Goal: Book appointment/travel/reservation

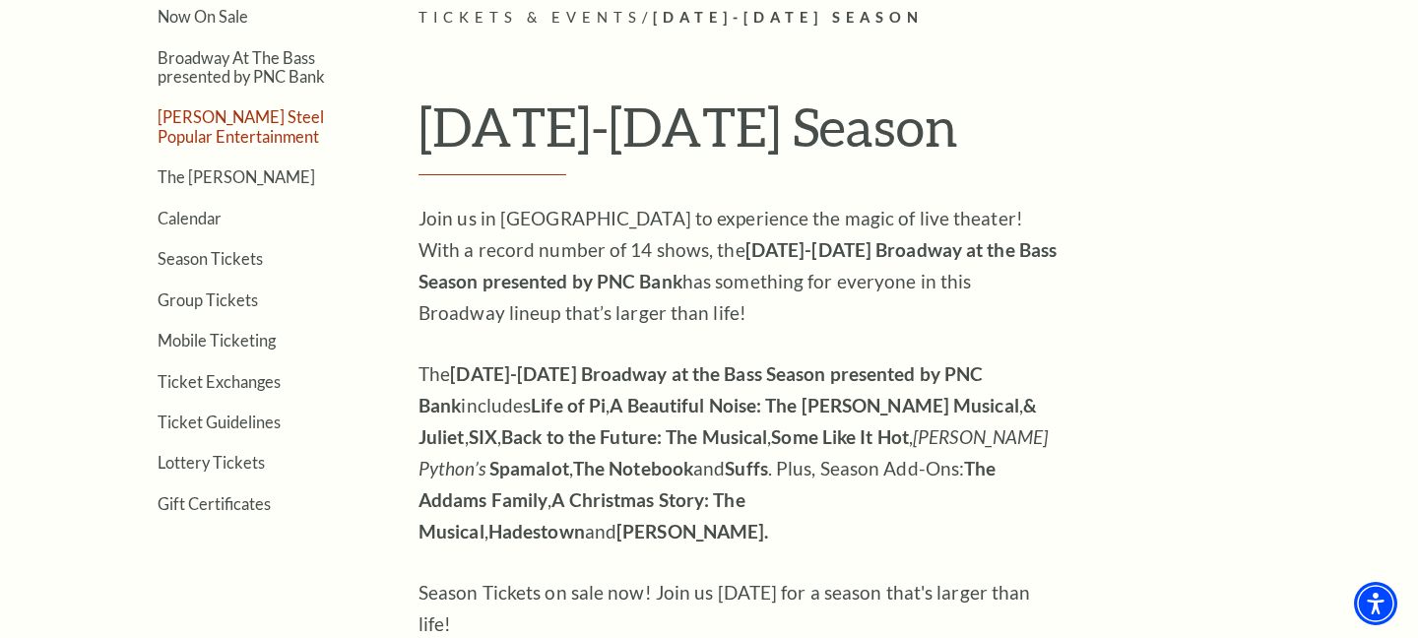
scroll to position [520, 0]
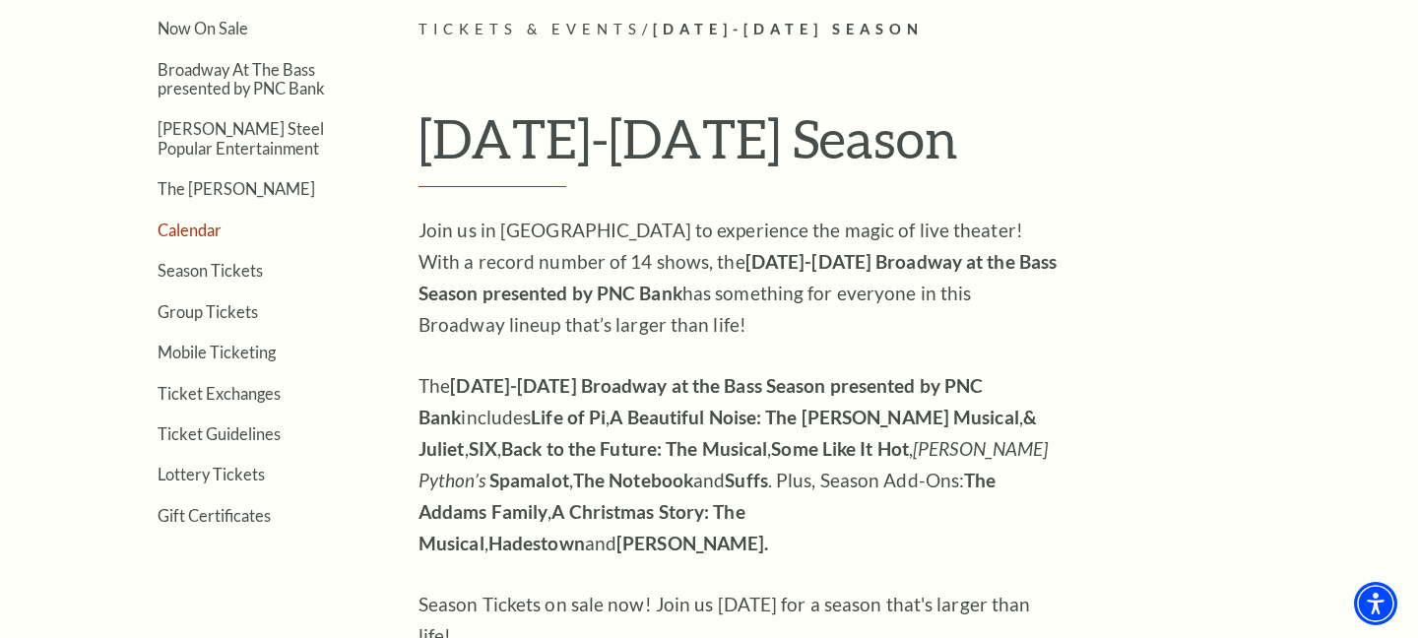
click at [192, 232] on link "Calendar" at bounding box center [190, 230] width 64 height 19
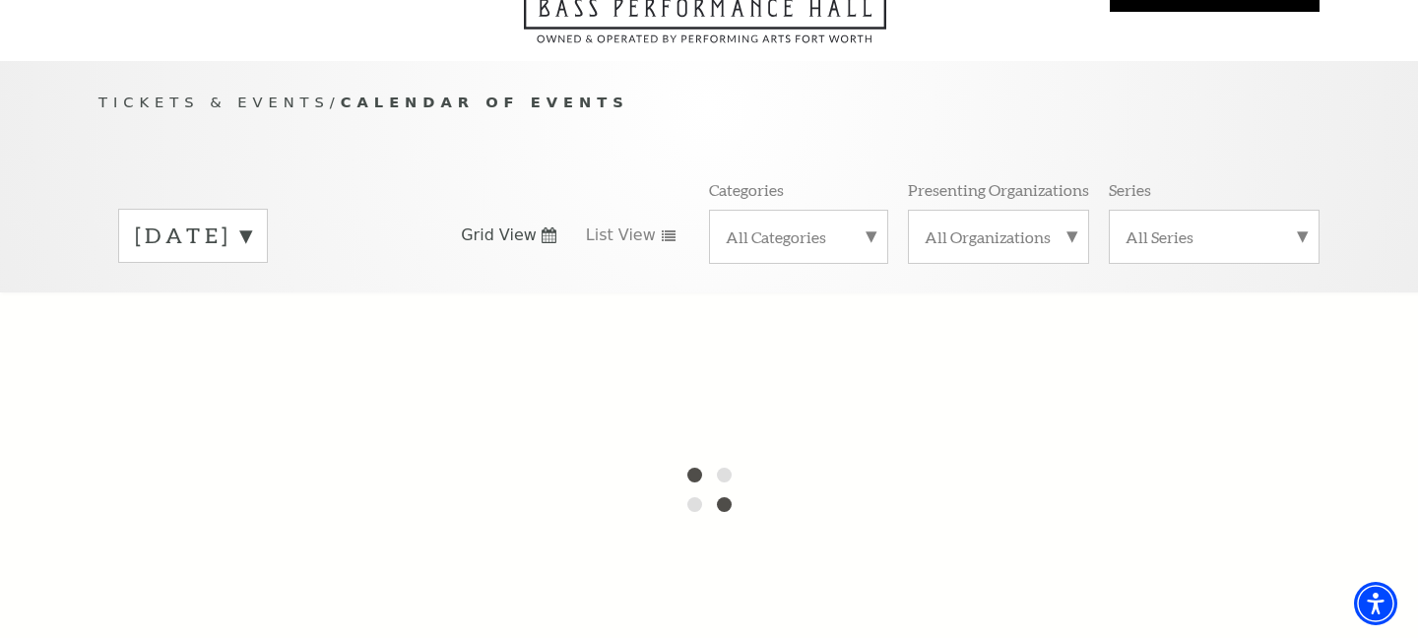
scroll to position [139, 0]
click at [268, 229] on div "[DATE]" at bounding box center [193, 235] width 150 height 54
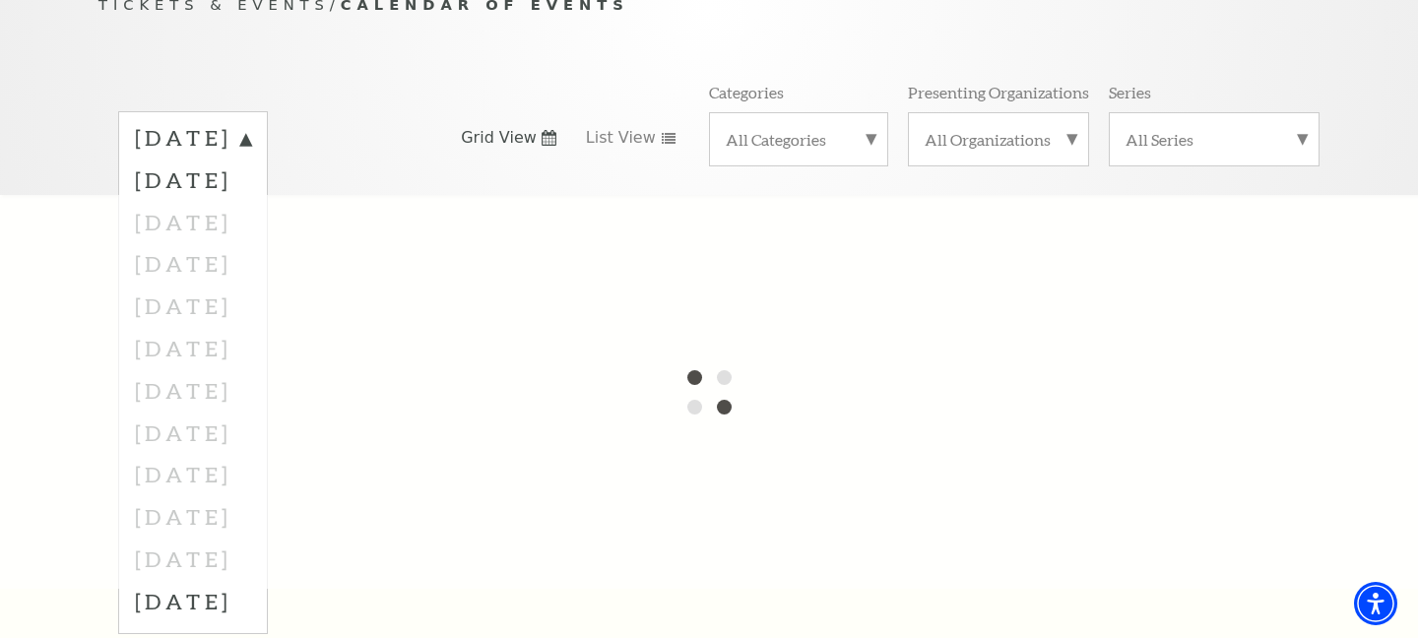
scroll to position [237, 0]
click at [217, 584] on label "[DATE]" at bounding box center [193, 599] width 116 height 42
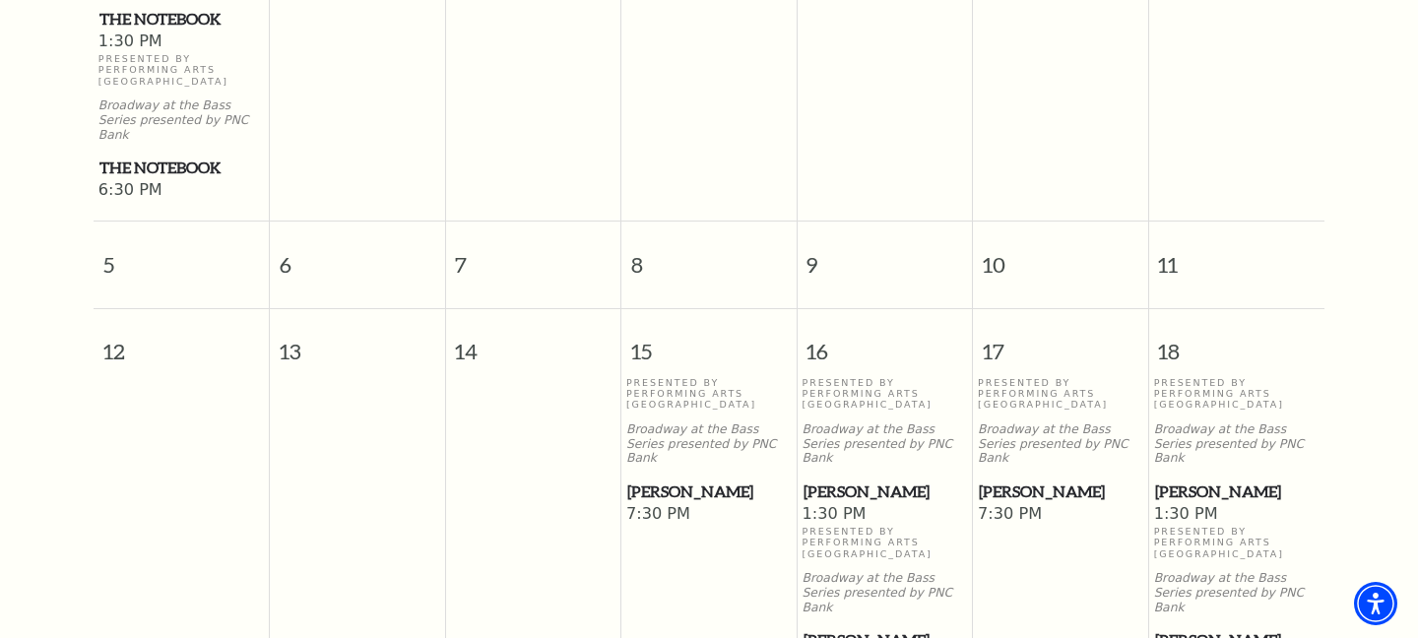
scroll to position [778, 0]
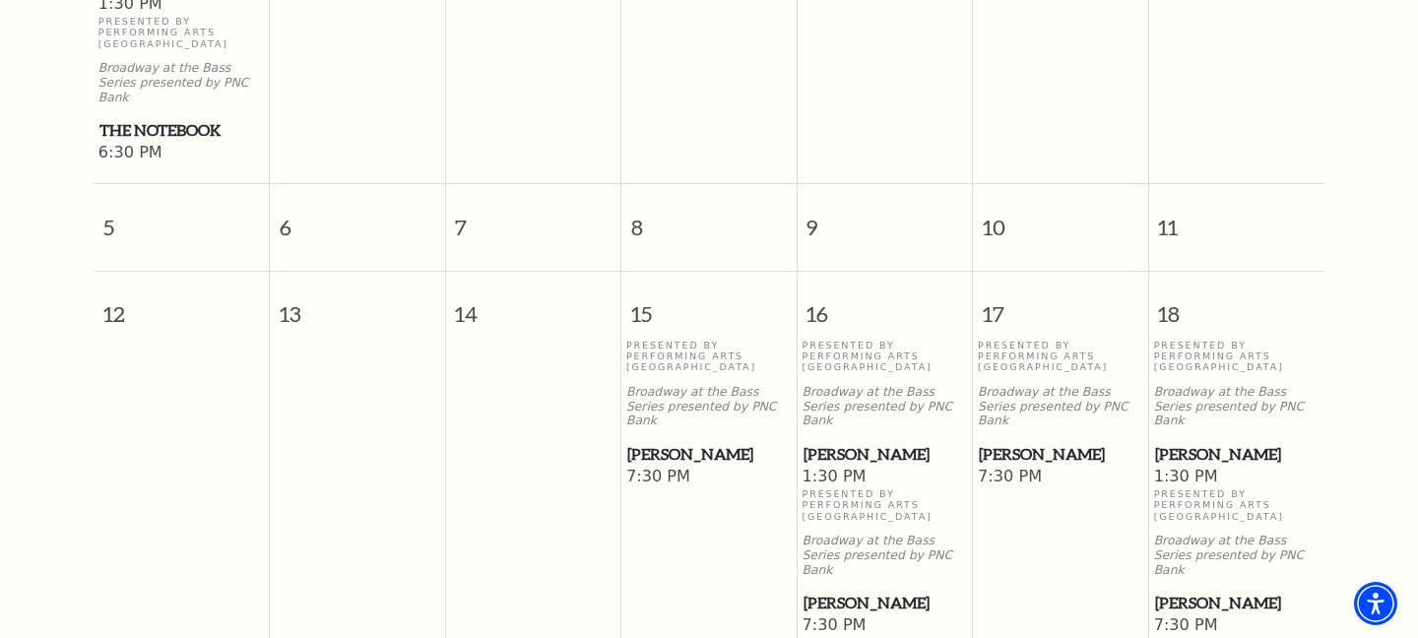
click at [1049, 442] on span "[PERSON_NAME]" at bounding box center [1060, 454] width 163 height 25
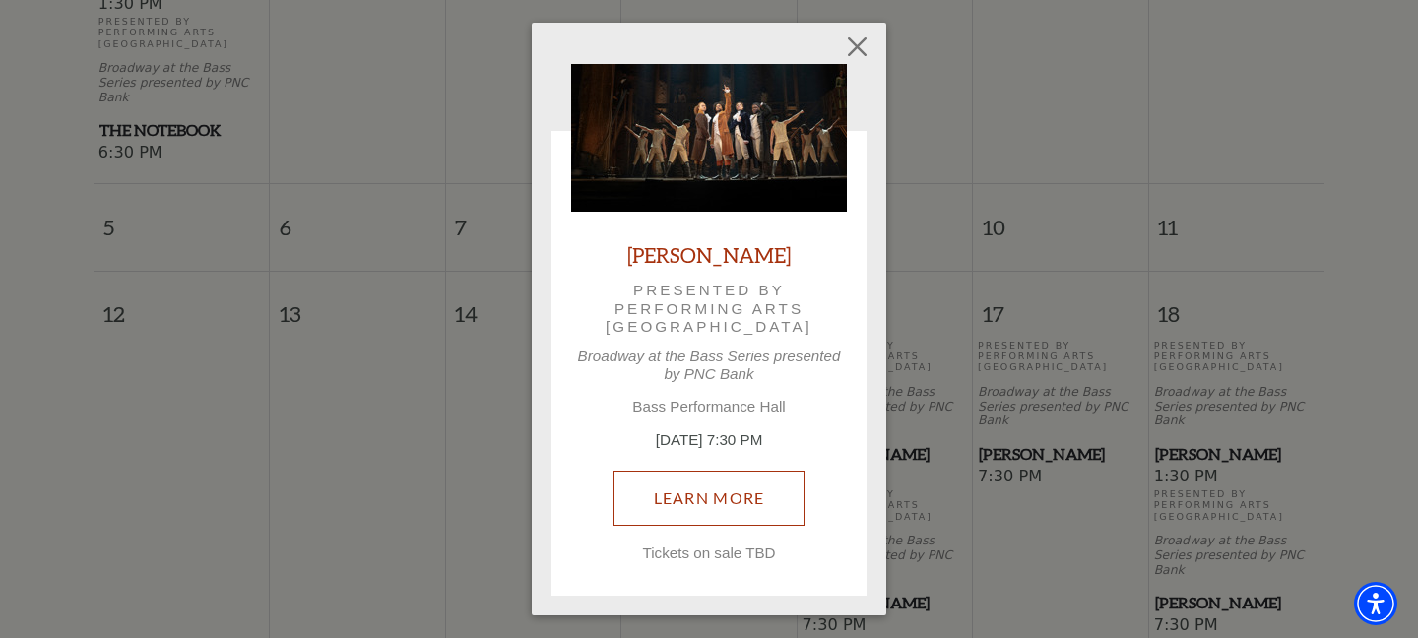
click at [750, 507] on link "Learn More" at bounding box center [709, 498] width 192 height 55
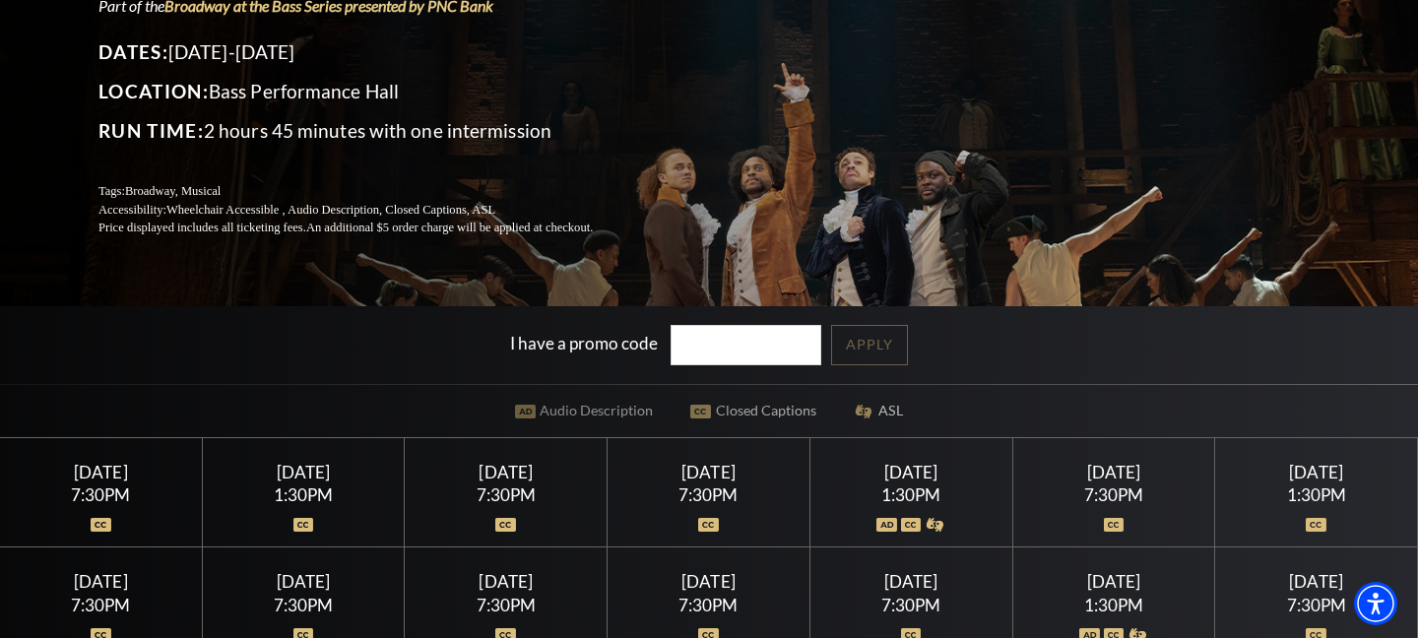
scroll to position [215, 0]
